Goal: Check status: Check status

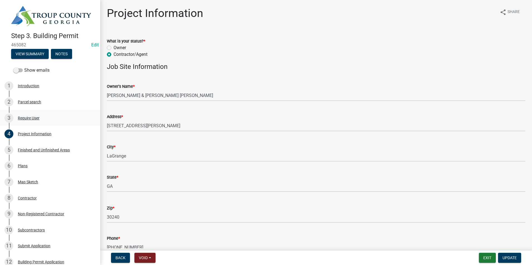
scroll to position [63, 0]
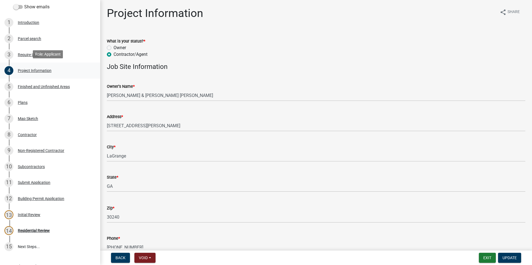
click at [20, 73] on div "4 Project Information" at bounding box center [47, 70] width 87 height 9
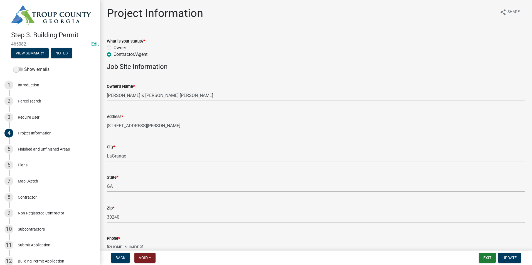
scroll to position [0, 0]
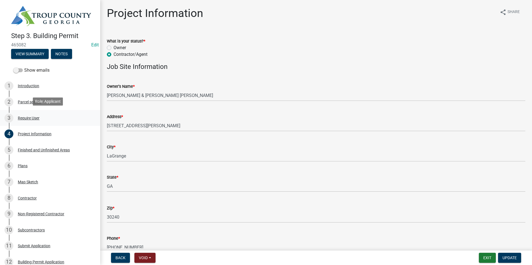
click at [26, 122] on link "3 Require User" at bounding box center [50, 118] width 100 height 16
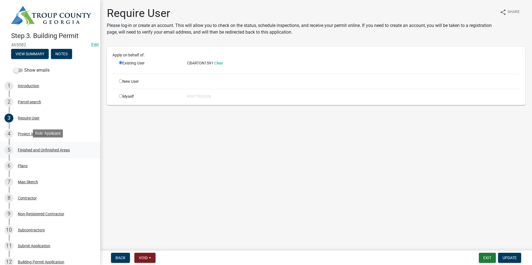
click at [41, 148] on div "Finished and Unfinished Areas" at bounding box center [44, 150] width 52 height 4
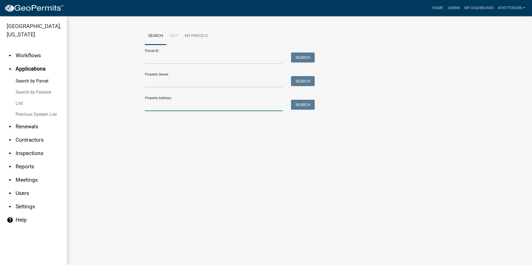
click at [163, 106] on input "Property Address:" at bounding box center [214, 105] width 138 height 11
type input "[STREET_ADDRESS][PERSON_NAME]"
click at [299, 104] on button "Search" at bounding box center [303, 105] width 24 height 10
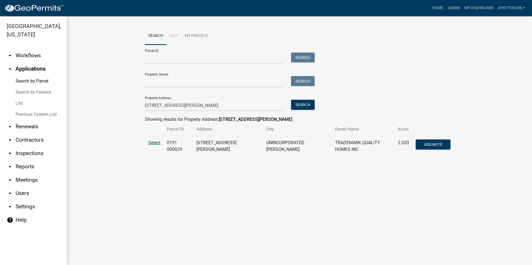
click at [152, 141] on span "Select" at bounding box center [154, 142] width 12 height 5
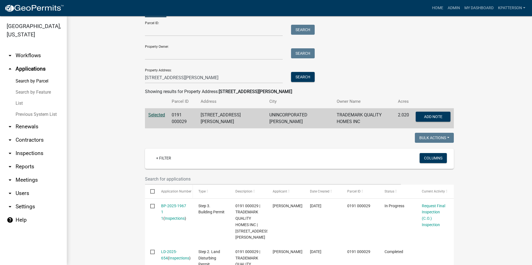
scroll to position [56, 0]
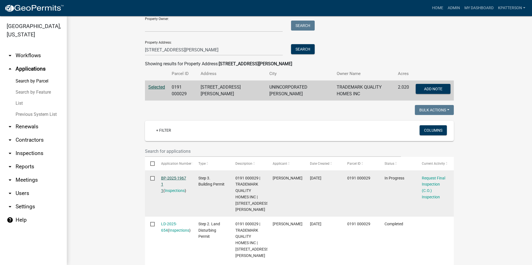
click at [171, 176] on link "BP-2025-1967 1 1" at bounding box center [173, 184] width 25 height 17
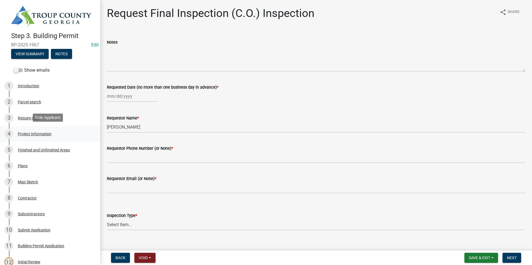
click at [66, 133] on div "4 Project Information" at bounding box center [47, 134] width 87 height 9
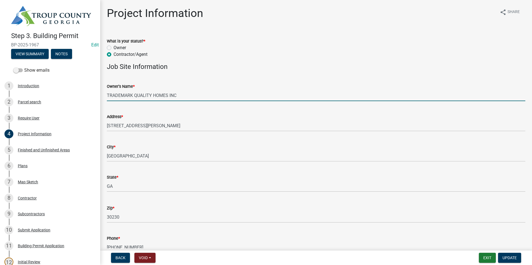
drag, startPoint x: 184, startPoint y: 94, endPoint x: 98, endPoint y: 96, distance: 86.5
click at [98, 96] on div "Step 3. Building Permit BP-2025-1967 Edit View Summary Notes Show emails 1 Intr…" at bounding box center [266, 132] width 532 height 265
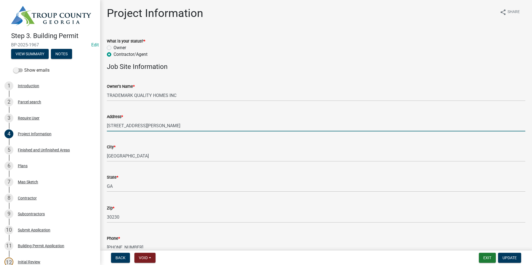
drag, startPoint x: 157, startPoint y: 123, endPoint x: 98, endPoint y: 120, distance: 59.3
click at [98, 120] on div "Step 3. Building Permit BP-2025-1967 Edit View Summary Notes Show emails 1 Intr…" at bounding box center [266, 132] width 532 height 265
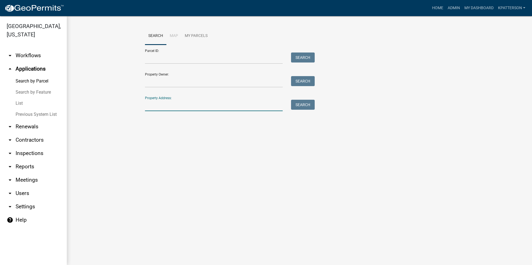
click at [185, 107] on input "Property Address:" at bounding box center [214, 105] width 138 height 11
type input "[STREET_ADDRESS][PERSON_NAME]"
click at [304, 108] on button "Search" at bounding box center [303, 105] width 24 height 10
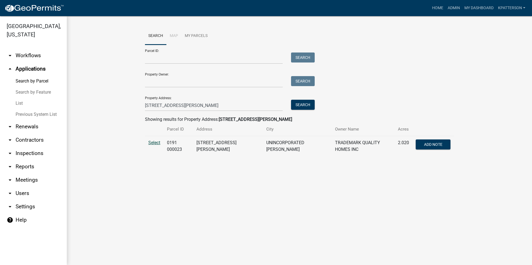
click at [157, 143] on span "Select" at bounding box center [154, 142] width 12 height 5
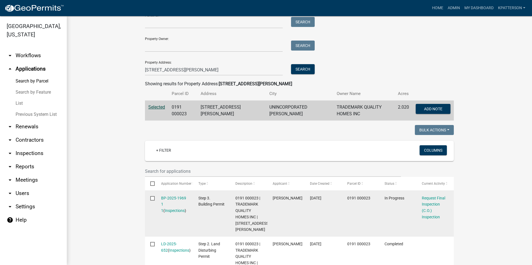
scroll to position [56, 0]
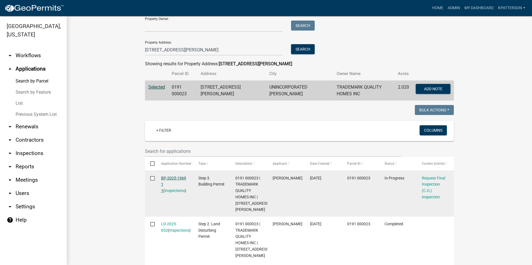
click at [175, 176] on link "BP-2025-1969 1 1" at bounding box center [173, 184] width 25 height 17
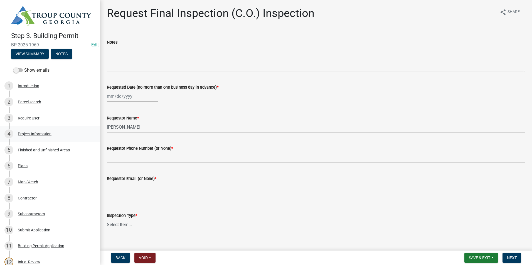
click at [52, 133] on div "4 Project Information" at bounding box center [47, 134] width 87 height 9
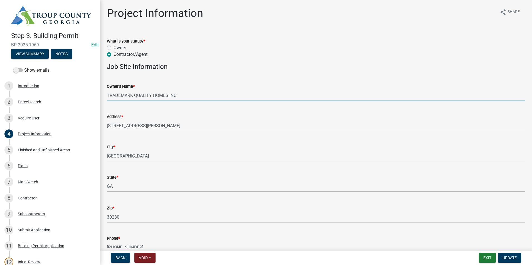
click at [182, 96] on input "TRADEMARK QUALITY HOMES INC" at bounding box center [316, 95] width 418 height 11
drag, startPoint x: 182, startPoint y: 96, endPoint x: 103, endPoint y: 95, distance: 79.0
click at [103, 95] on div "Owner's Name * TRADEMARK QUALITY HOMES INC" at bounding box center [316, 88] width 427 height 26
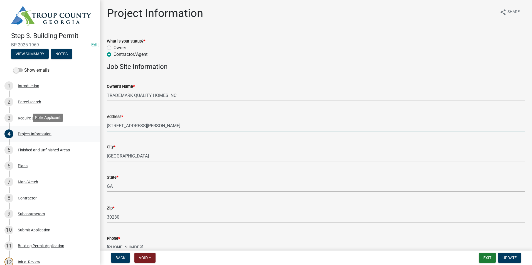
drag, startPoint x: 156, startPoint y: 126, endPoint x: 96, endPoint y: 141, distance: 62.0
click at [96, 141] on div "Step 3. Building Permit BP-2025-1969 Edit View Summary Notes Show emails 1 Intr…" at bounding box center [266, 132] width 532 height 265
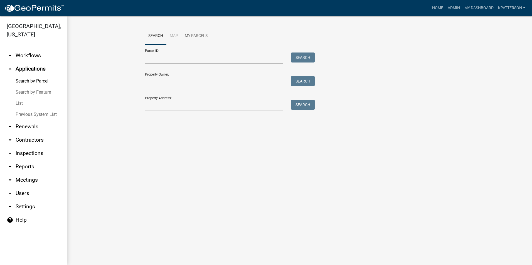
click at [185, 112] on div "Search Map My Parcels Parcel ID: Search Property Owner: Search Property Address…" at bounding box center [299, 71] width 317 height 89
click at [183, 103] on input "Property Address:" at bounding box center [214, 105] width 138 height 11
type input "[STREET_ADDRESS][PERSON_NAME]"
click at [302, 105] on button "Search" at bounding box center [303, 105] width 24 height 10
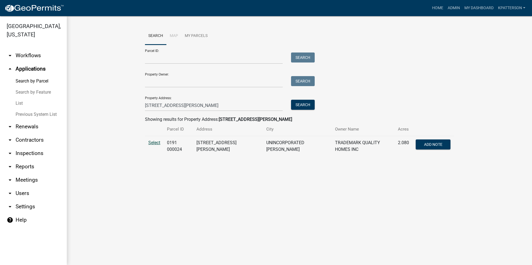
click at [152, 141] on span "Select" at bounding box center [154, 142] width 12 height 5
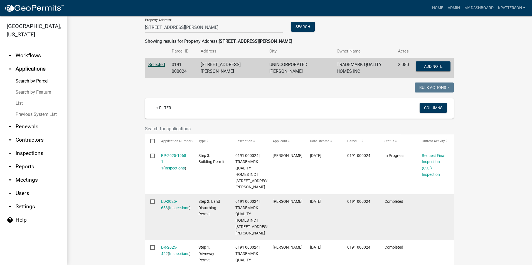
scroll to position [83, 0]
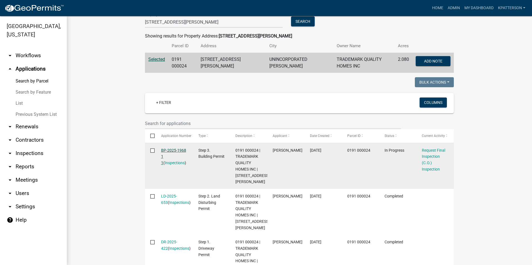
click at [178, 149] on link "BP-2025-1968 1 1" at bounding box center [173, 156] width 25 height 17
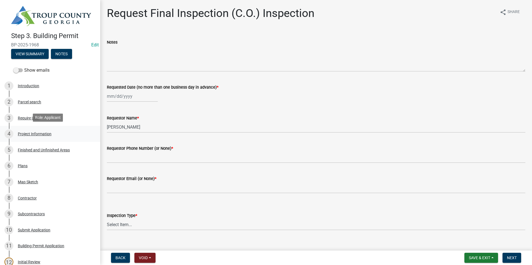
click at [28, 137] on div "4 Project Information" at bounding box center [47, 134] width 87 height 9
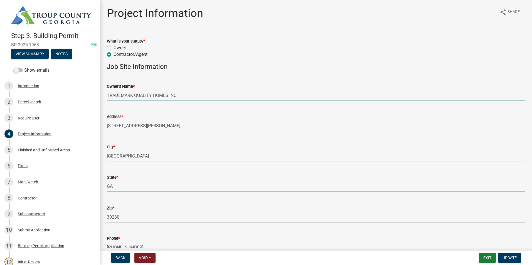
drag, startPoint x: 522, startPoint y: 132, endPoint x: 179, endPoint y: 95, distance: 344.6
click at [179, 95] on input "TRADEMARK QUALITY HOMES INC" at bounding box center [316, 95] width 418 height 11
drag, startPoint x: 179, startPoint y: 95, endPoint x: 50, endPoint y: 95, distance: 129.6
click at [46, 97] on div "Step 3. Building Permit BP-2025-1968 Edit View Summary Notes Show emails 1 Intr…" at bounding box center [266, 132] width 532 height 265
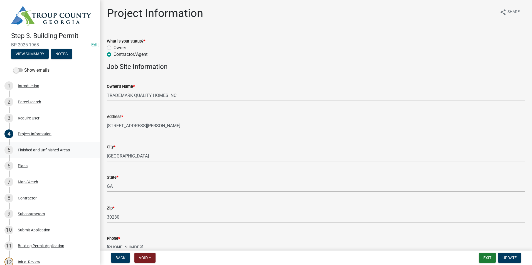
click at [48, 148] on div "Finished and Unfinished Areas" at bounding box center [44, 150] width 52 height 4
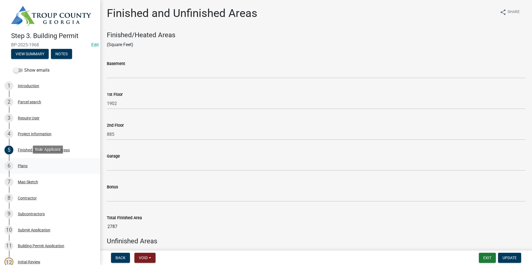
click at [45, 162] on div "6 Plans" at bounding box center [47, 166] width 87 height 9
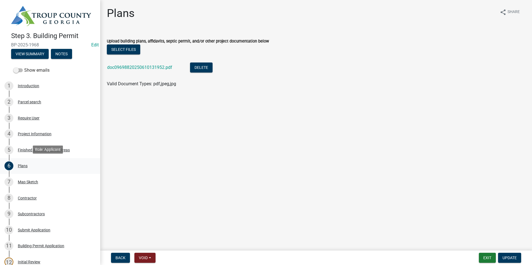
drag, startPoint x: 45, startPoint y: 162, endPoint x: 30, endPoint y: 164, distance: 15.1
click at [488, 258] on button "Exit" at bounding box center [487, 258] width 17 height 10
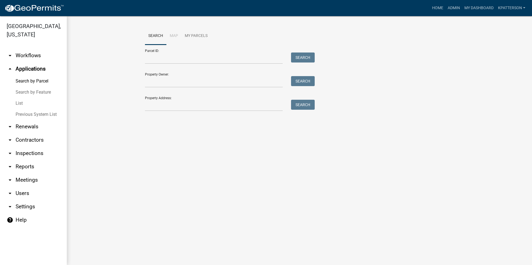
click at [22, 120] on link "arrow_drop_down Renewals" at bounding box center [33, 126] width 67 height 13
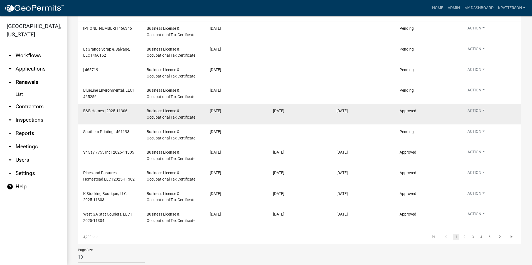
scroll to position [97, 0]
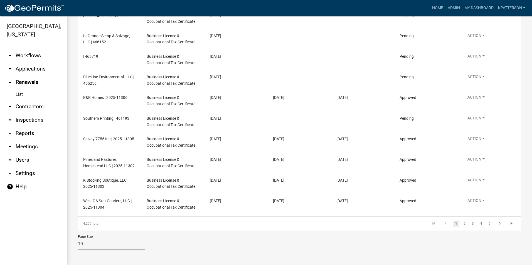
click at [41, 63] on link "arrow_drop_down Applications" at bounding box center [33, 68] width 67 height 13
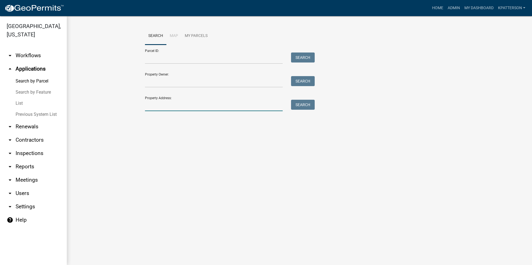
click at [157, 108] on input "Property Address:" at bounding box center [214, 105] width 138 height 11
type input "103 [PERSON_NAME] Eagle PT"
click at [300, 102] on button "Search" at bounding box center [303, 105] width 24 height 10
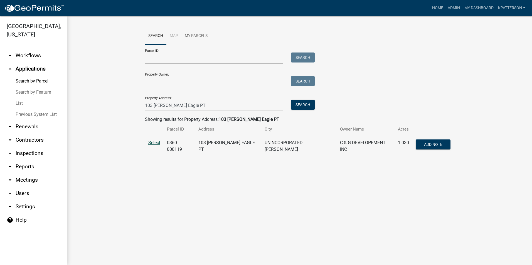
click at [153, 145] on span "Select" at bounding box center [154, 142] width 12 height 5
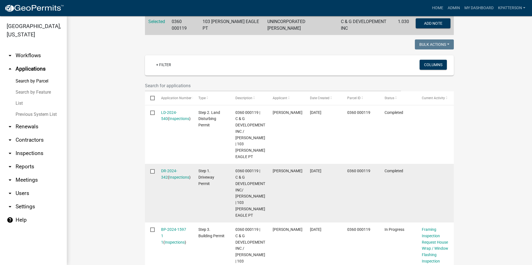
scroll to position [139, 0]
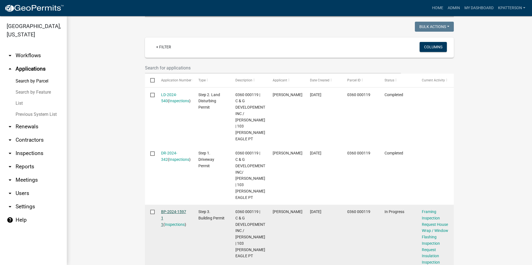
click at [169, 210] on link "BP-2024-1597 1 1" at bounding box center [173, 218] width 25 height 17
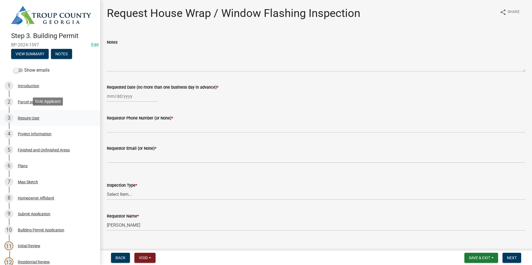
click at [45, 114] on div "3 Require User" at bounding box center [47, 118] width 87 height 9
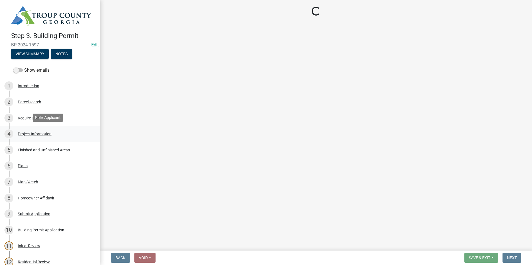
click at [46, 137] on div "4 Project Information" at bounding box center [47, 134] width 87 height 9
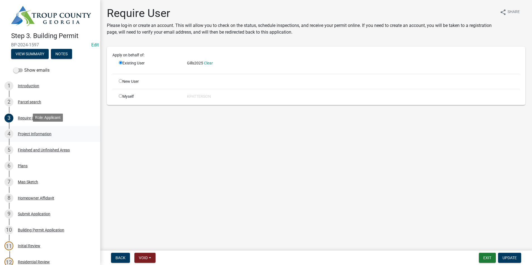
click at [46, 132] on div "Project Information" at bounding box center [35, 134] width 34 height 4
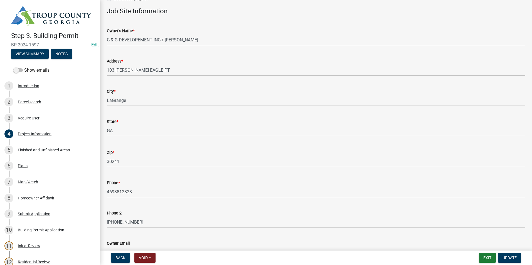
scroll to position [28, 0]
